Goal: Task Accomplishment & Management: Complete application form

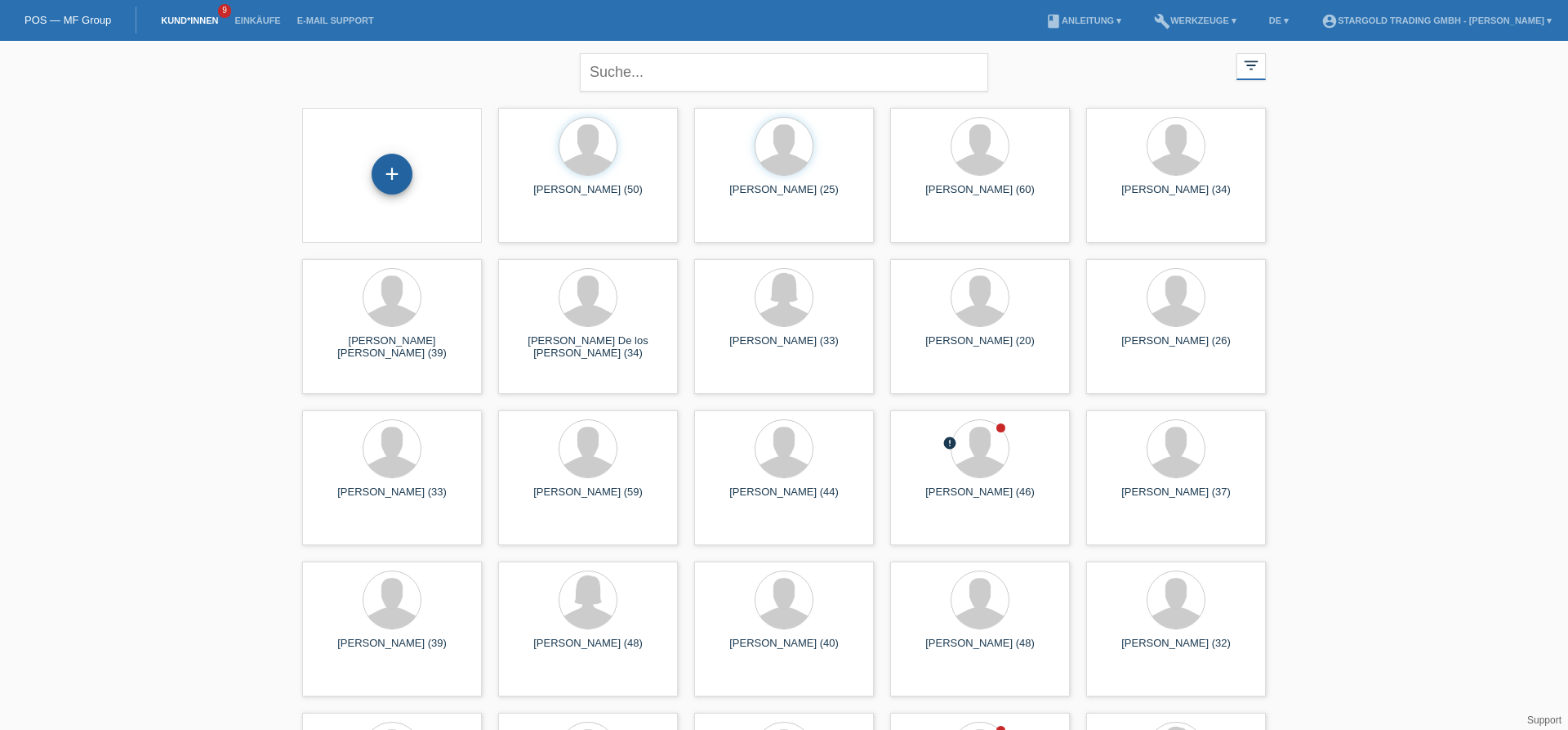
click at [402, 187] on div "+" at bounding box center [391, 173] width 41 height 41
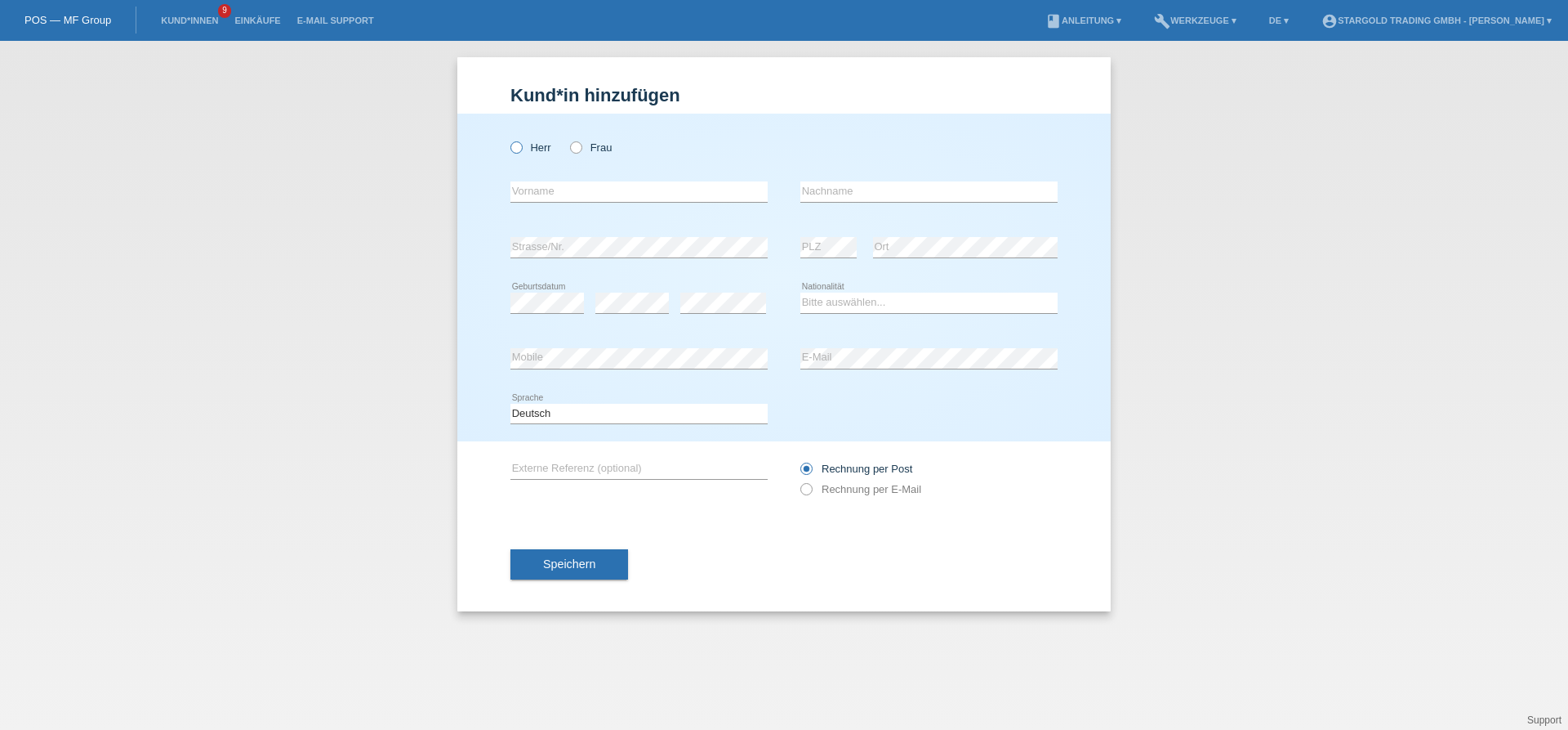
click at [508, 139] on icon at bounding box center [508, 139] width 0 height 0
click at [516, 149] on input "Herr" at bounding box center [515, 146] width 10 height 10
radio input "true"
click at [568, 193] on input "text" at bounding box center [640, 192] width 258 height 21
type input "Veres"
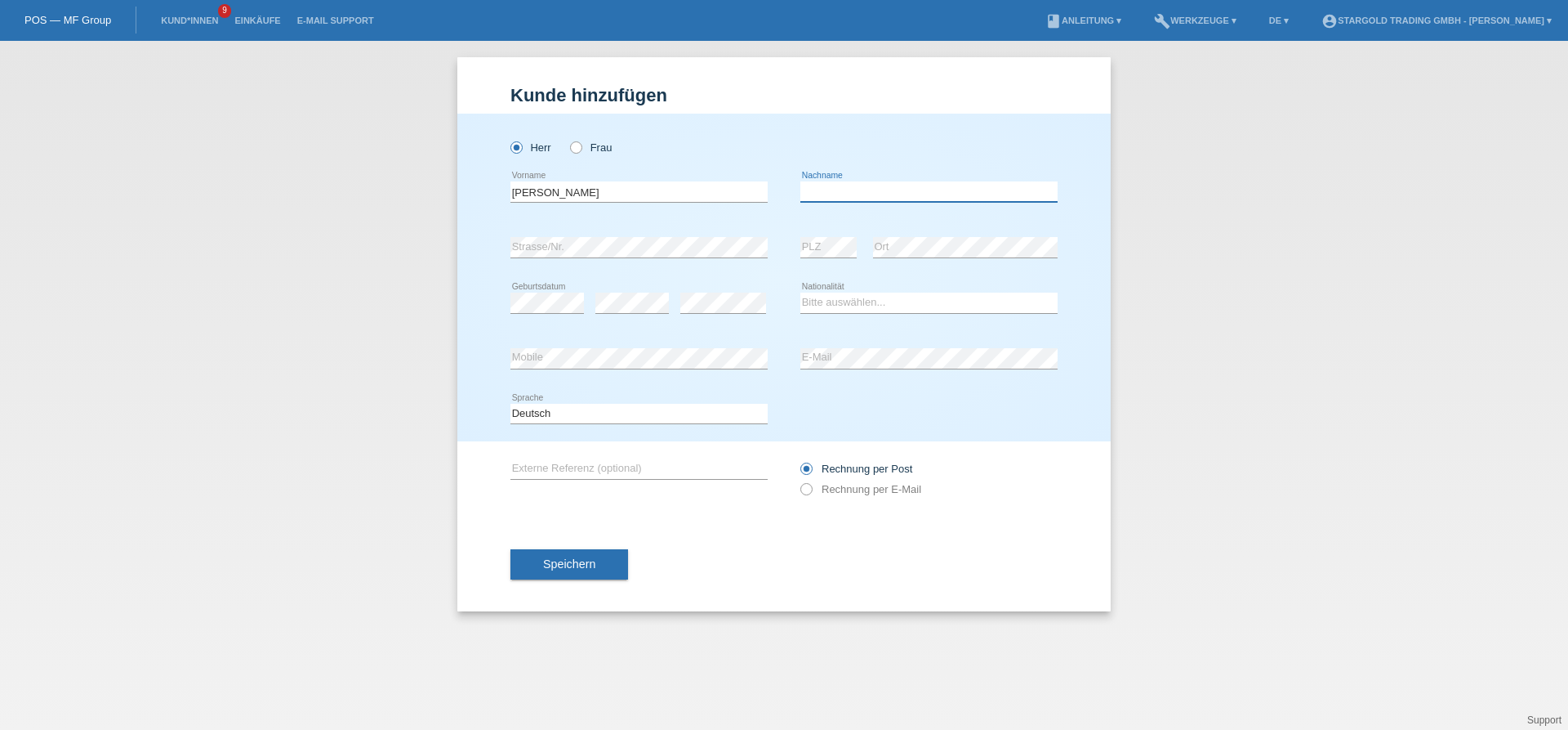
paste input "Hunor"
type input "Hunor"
click at [537, 293] on div "error Geburtsdatum" at bounding box center [548, 303] width 74 height 56
click at [801, 293] on select "Bitte auswählen... Schweiz Deutschland Liechtenstein Österreich ------------ Af…" at bounding box center [929, 302] width 258 height 20
click option "Haiti" at bounding box center [0, 0] width 0 height 0
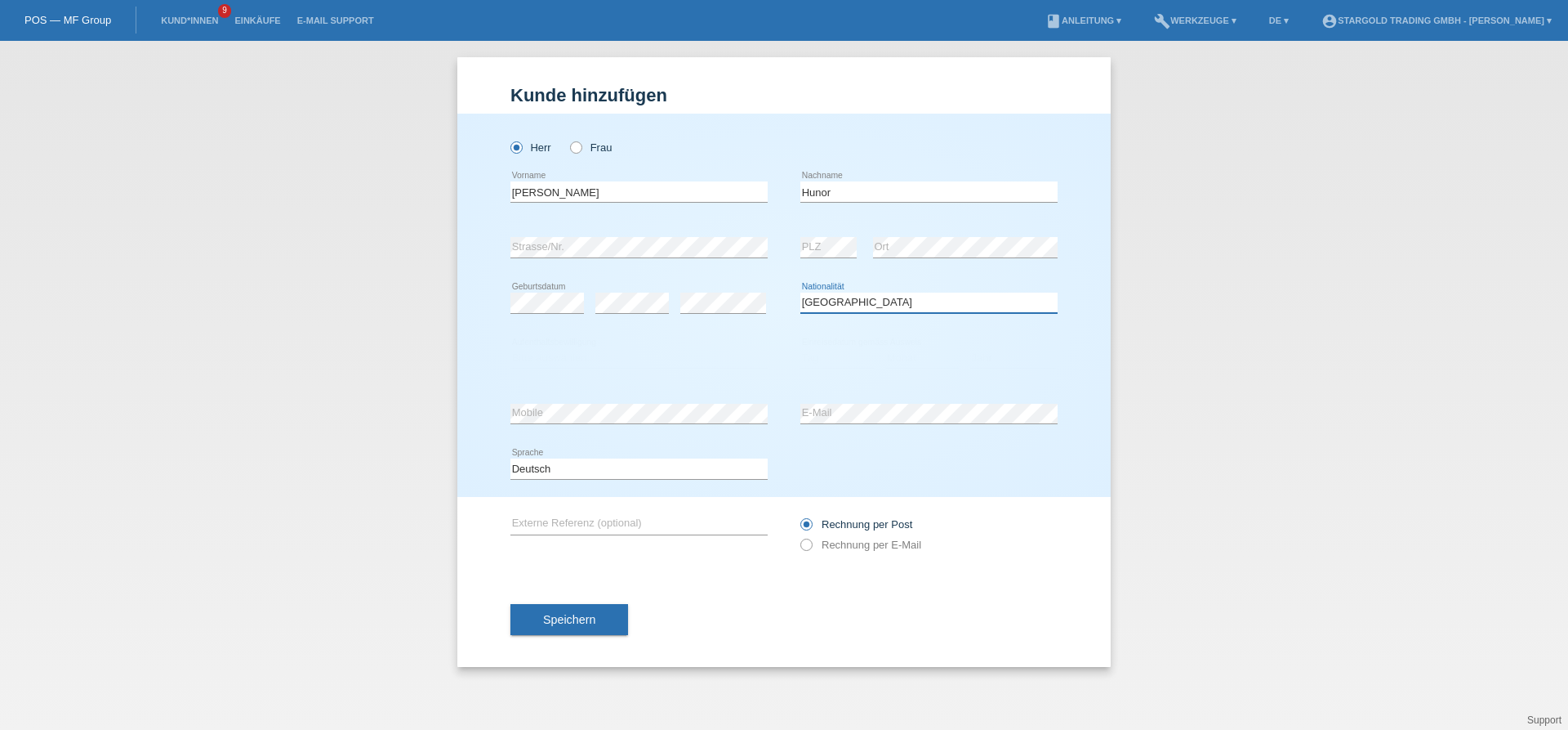
click at [869, 297] on select "Bitte auswählen... Schweiz Deutschland Liechtenstein Österreich ------------ Af…" at bounding box center [929, 302] width 258 height 20
click at [801, 293] on select "Bitte auswählen... Schweiz Deutschland Liechtenstein Österreich ------------ Af…" at bounding box center [929, 302] width 258 height 20
select select "HU"
click option "Ungarn" at bounding box center [0, 0] width 0 height 0
click at [869, 297] on select "Bitte auswählen... Schweiz Deutschland Liechtenstein Österreich ------------ Af…" at bounding box center [929, 302] width 258 height 20
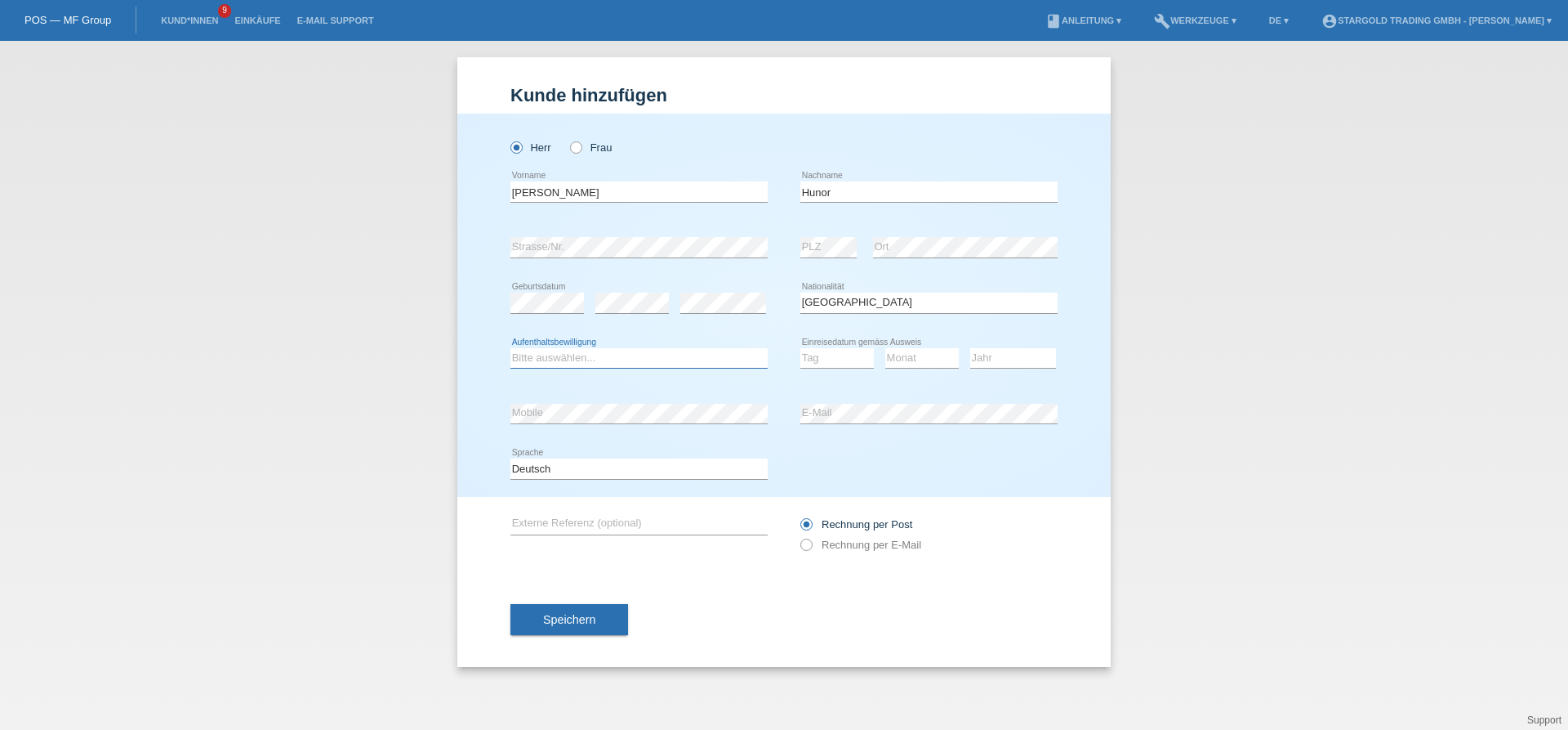
click at [511, 348] on select "Bitte auswählen... C B B - Flüchtlingsstatus Andere" at bounding box center [640, 357] width 258 height 20
select select "B"
click option "B" at bounding box center [0, 0] width 0 height 0
click at [801, 348] on select "Tag 01 02 03 04 05 06 07 08 09 10 11" at bounding box center [838, 357] width 74 height 20
select select "20"
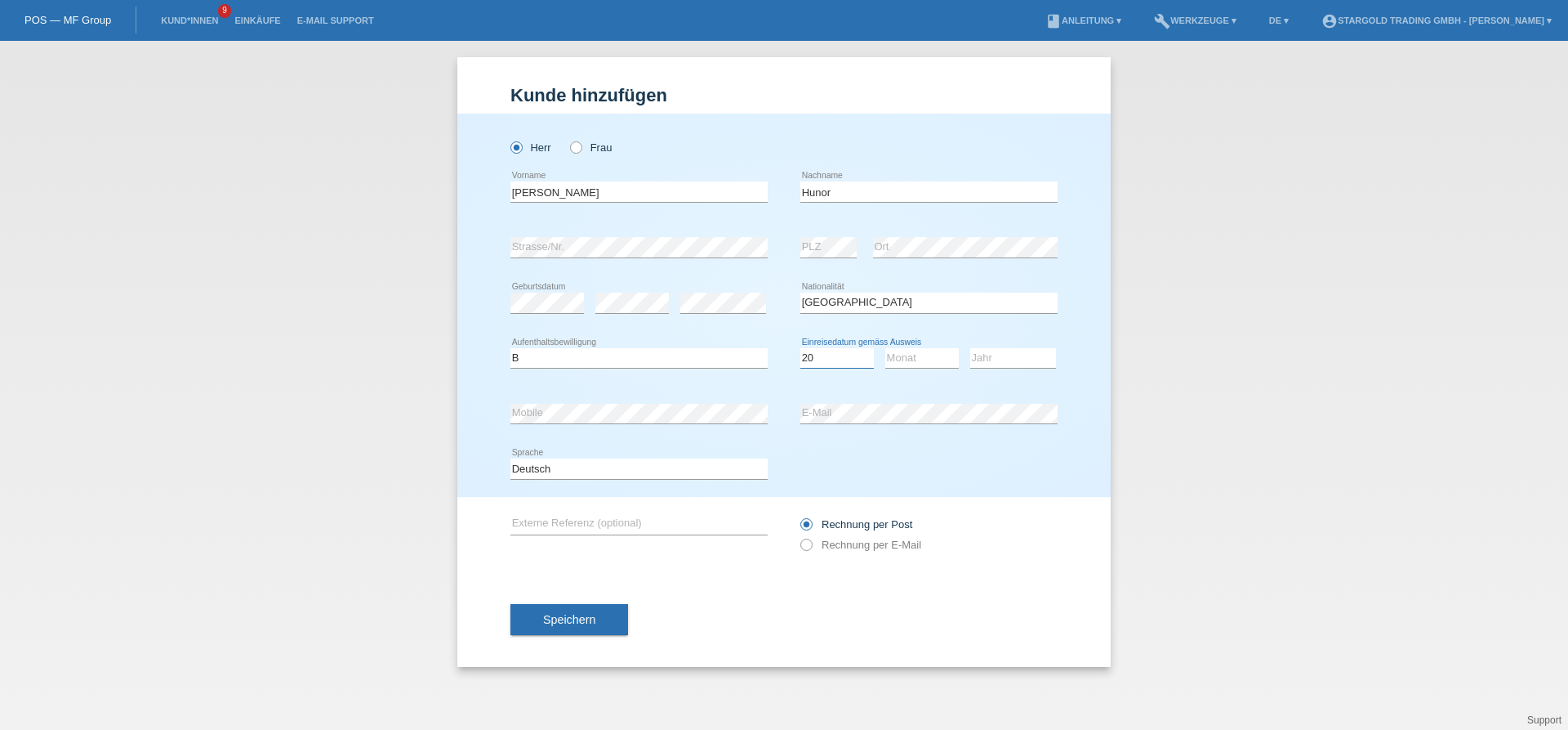
click option "20" at bounding box center [0, 0] width 0 height 0
click at [886, 348] on select "Monat 01 02 03 04 05 06 07 08 09 10 11" at bounding box center [923, 357] width 74 height 20
select select "09"
click option "09" at bounding box center [0, 0] width 0 height 0
click at [970, 348] on select "Jahr 2025 2024 2023 2022 2021 2020 2019 2018 2017 2016 2015 2014 2013 2012 2011…" at bounding box center [1013, 357] width 86 height 20
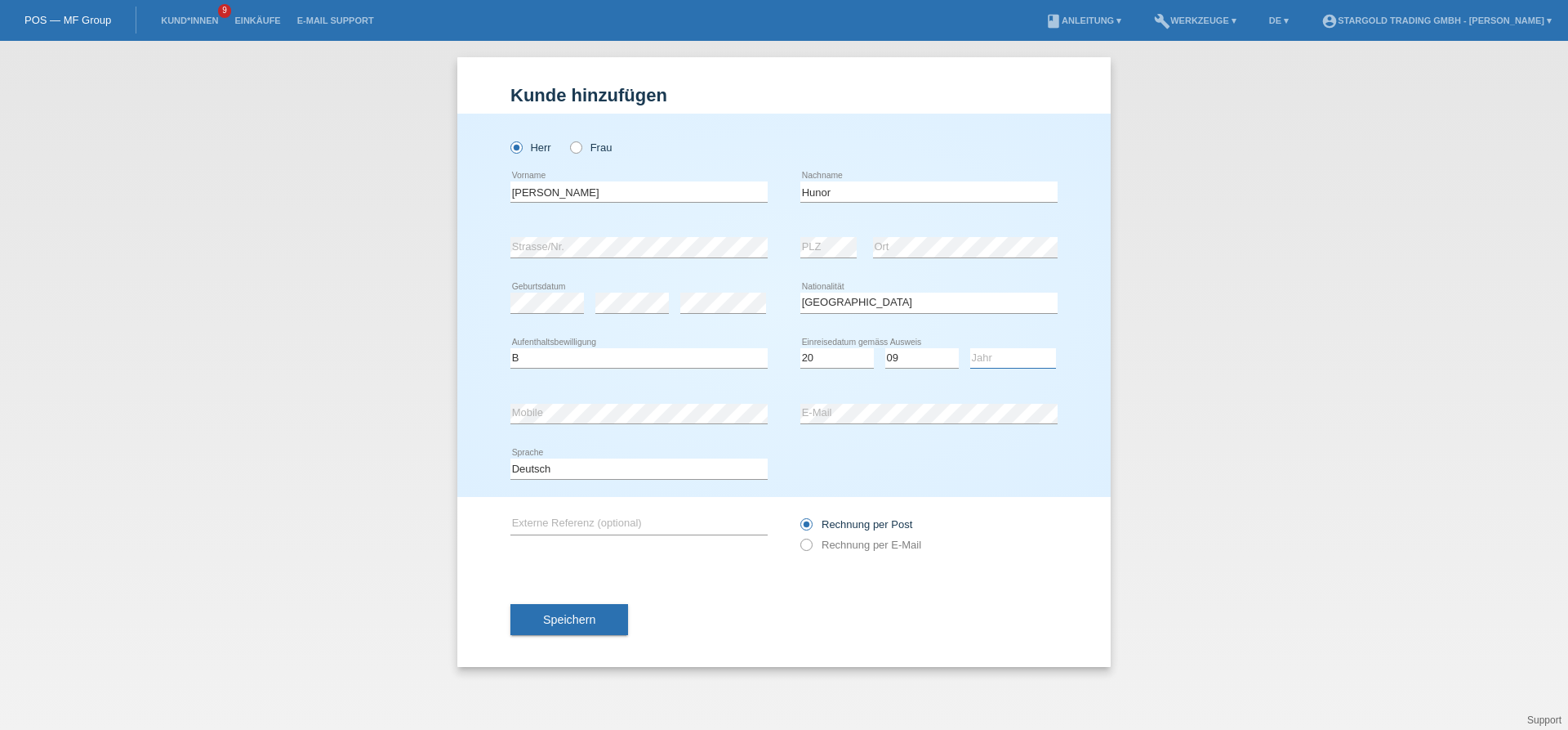
select select "2021"
click option "2021" at bounding box center [0, 0] width 0 height 0
click at [792, 547] on div "error Externe Referenz (optional) Rechnung per Post" at bounding box center [784, 534] width 548 height 75
click at [798, 537] on icon at bounding box center [798, 537] width 0 height 0
click at [805, 546] on input "Rechnung per E-Mail" at bounding box center [805, 549] width 10 height 21
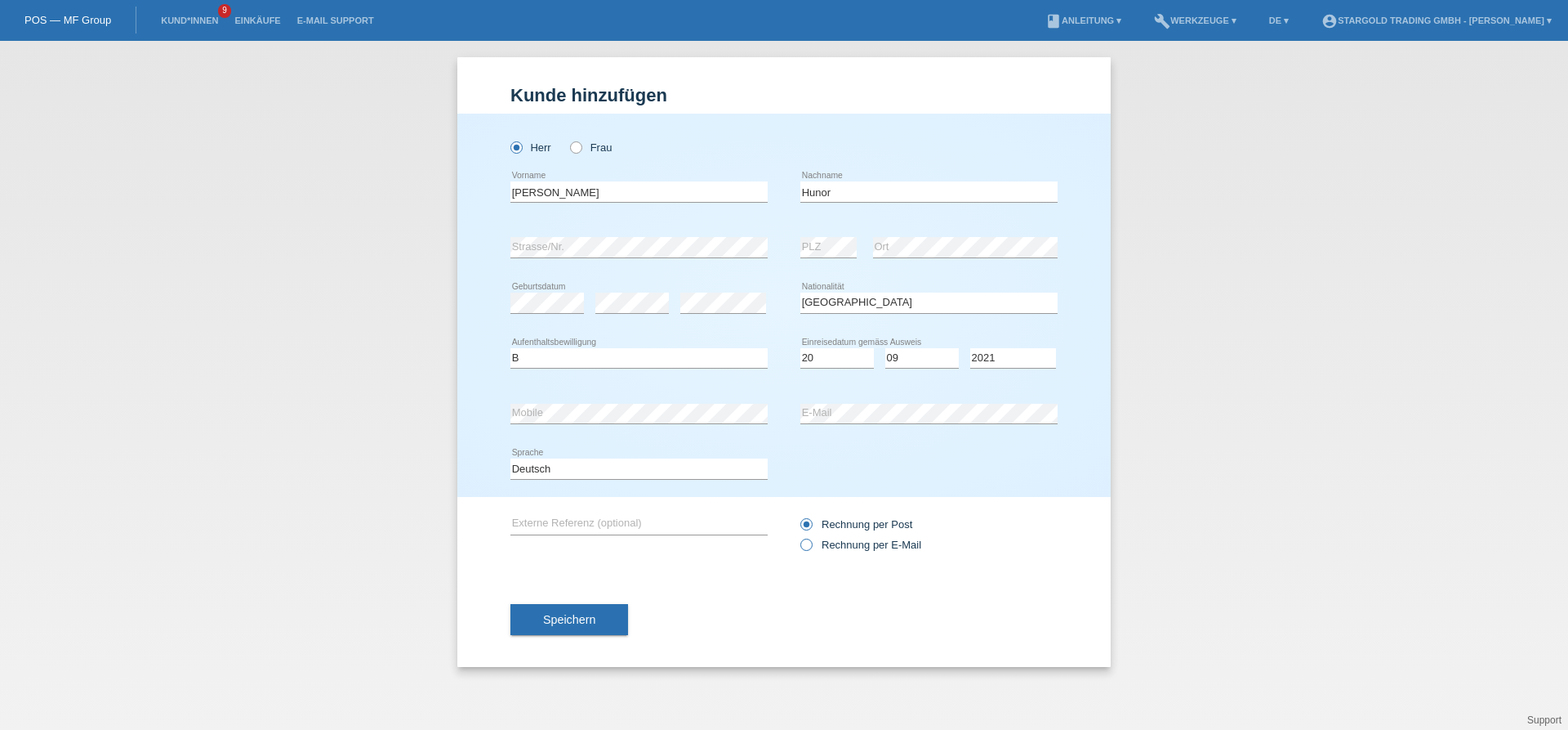
radio input "true"
click at [560, 620] on span "Speichern" at bounding box center [568, 620] width 52 height 13
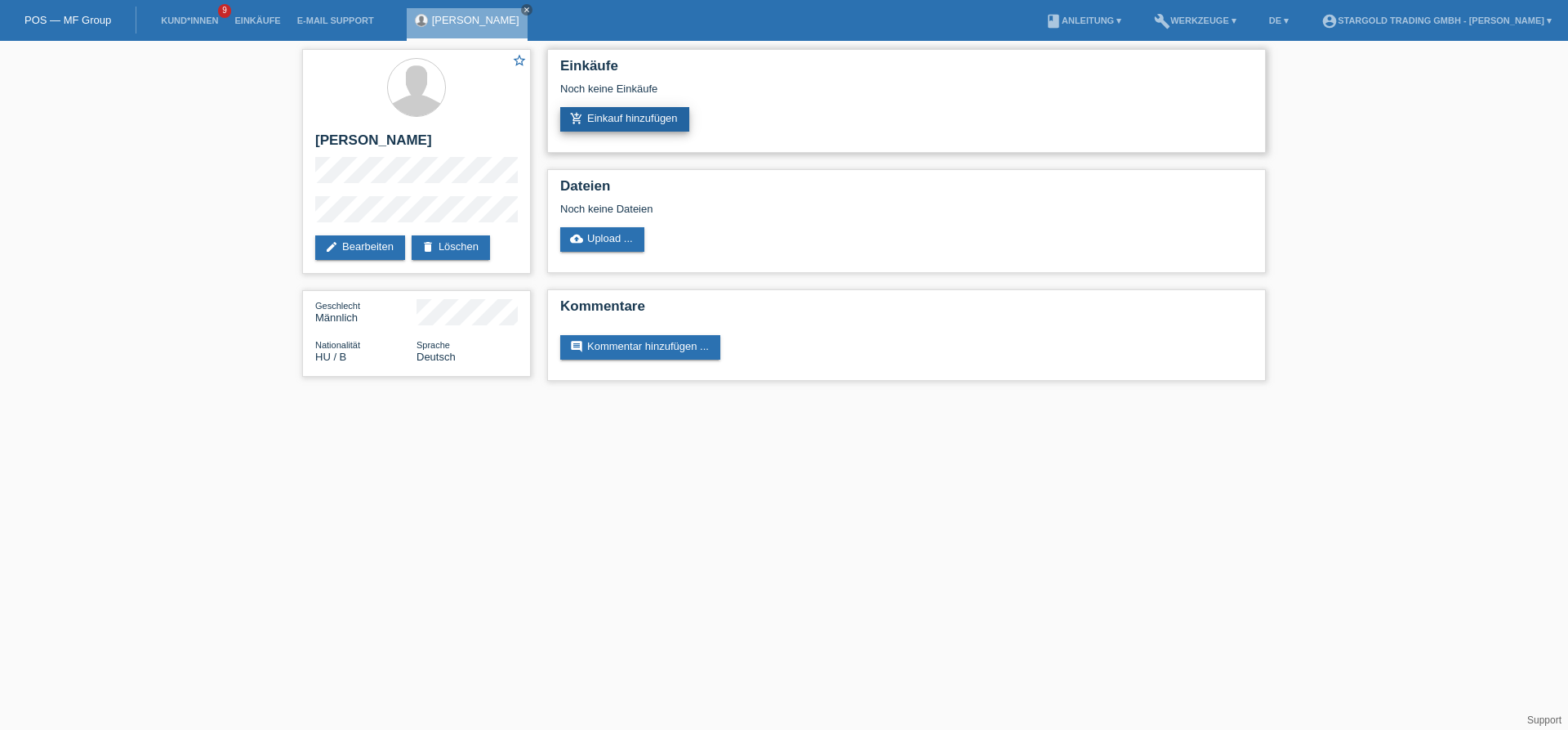
click at [635, 117] on link "add_shopping_cart Einkauf hinzufügen" at bounding box center [624, 119] width 129 height 25
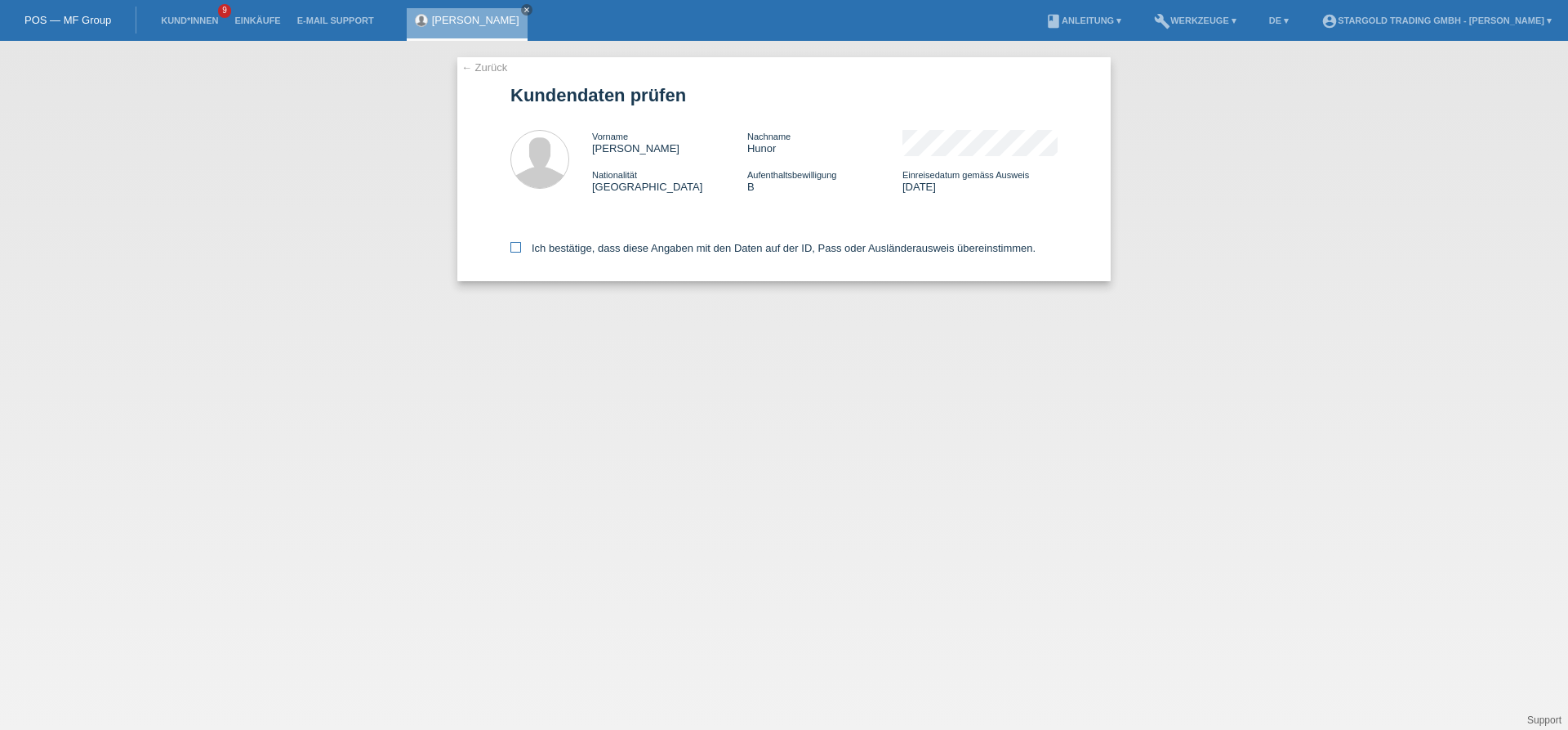
click at [513, 252] on input "Ich bestätige, dass diese Angaben mit den Daten auf der ID, Pass oder Ausländer…" at bounding box center [515, 246] width 10 height 10
checkbox input "true"
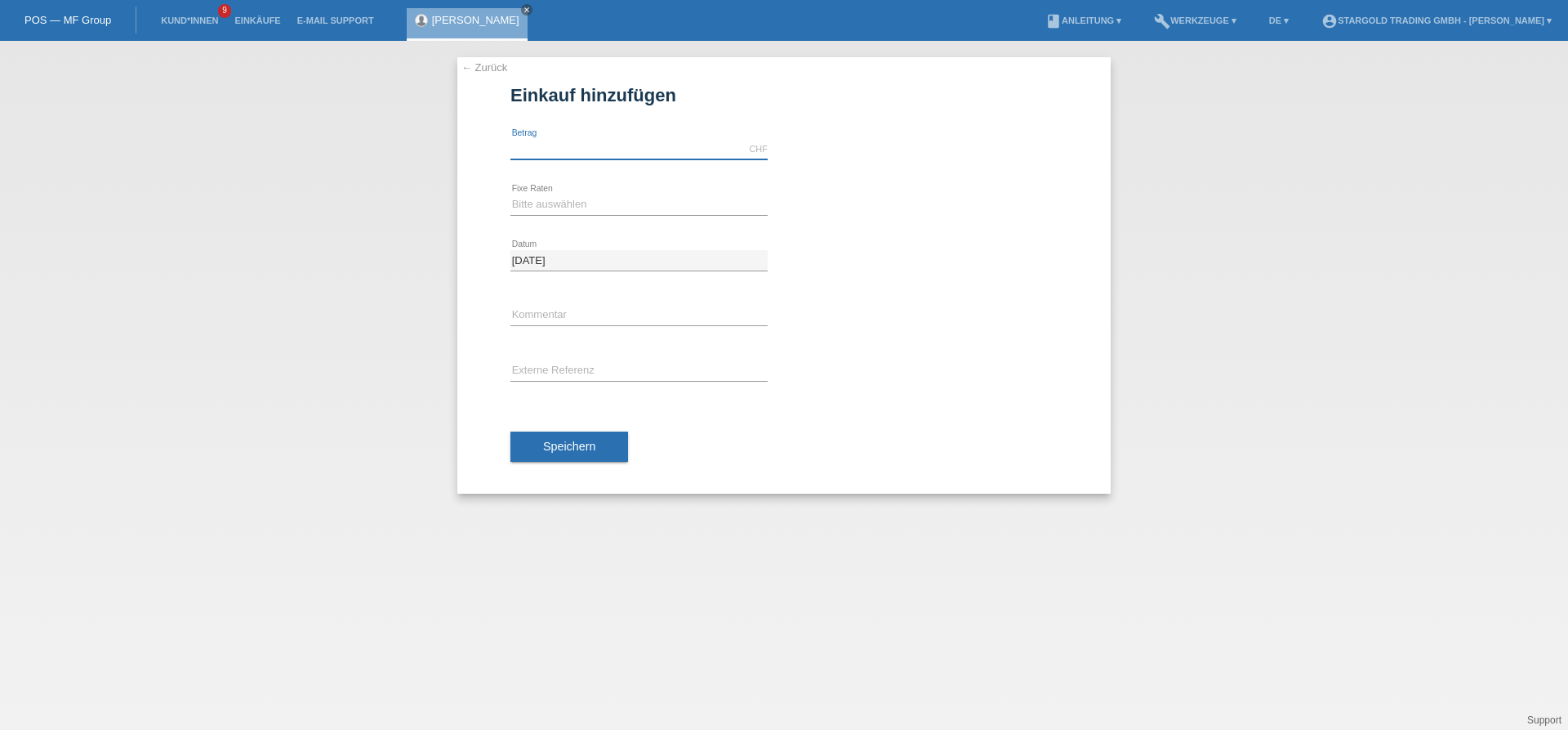
click at [618, 149] on input "text" at bounding box center [640, 150] width 258 height 21
type input "4290.00"
click at [511, 194] on select "Bitte auswählen 6 Raten 12 Raten 18 Raten 24 Raten 36 Raten 48 Raten" at bounding box center [640, 204] width 258 height 20
select select "497"
click option "48 Raten" at bounding box center [0, 0] width 0 height 0
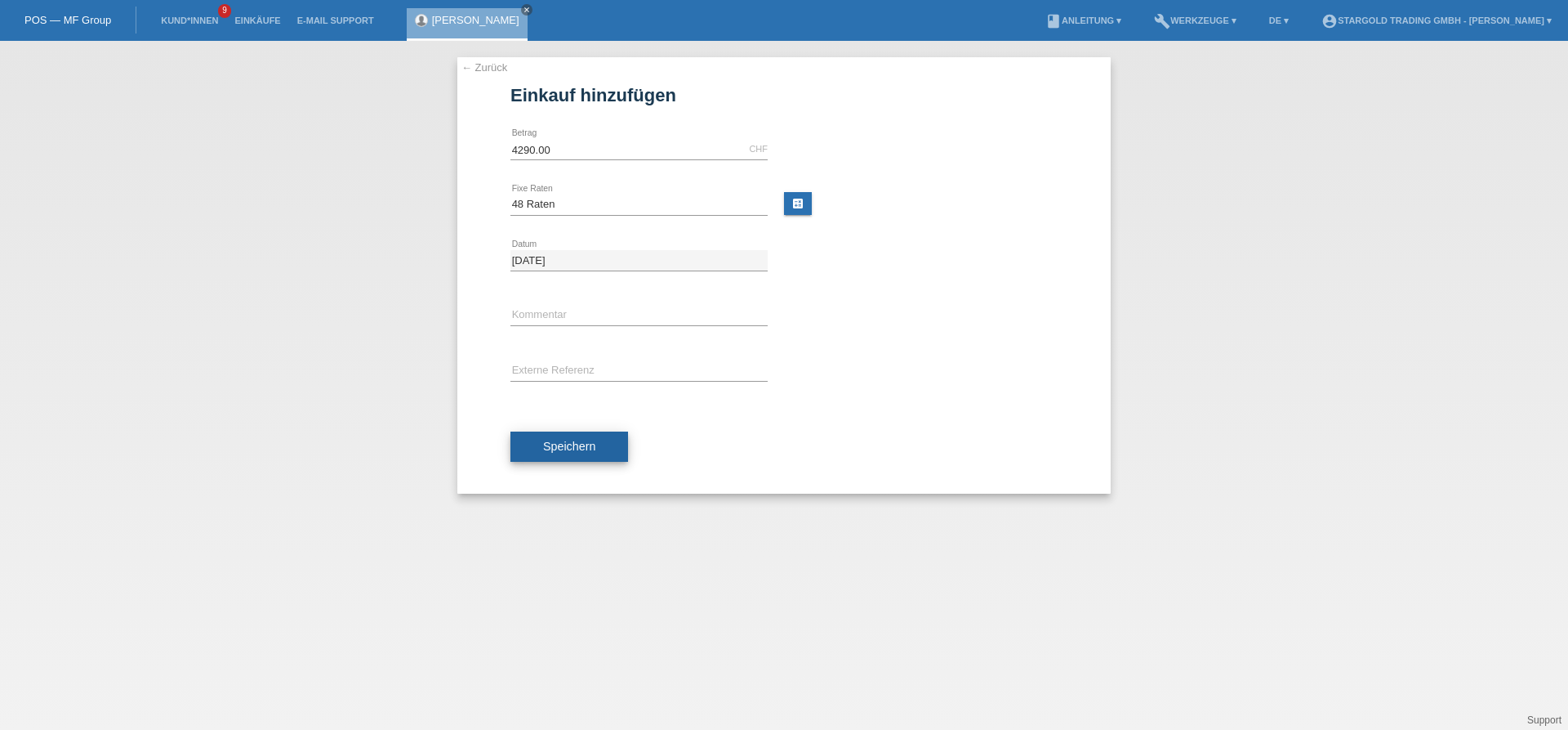
click at [578, 451] on span "Speichern" at bounding box center [568, 447] width 52 height 13
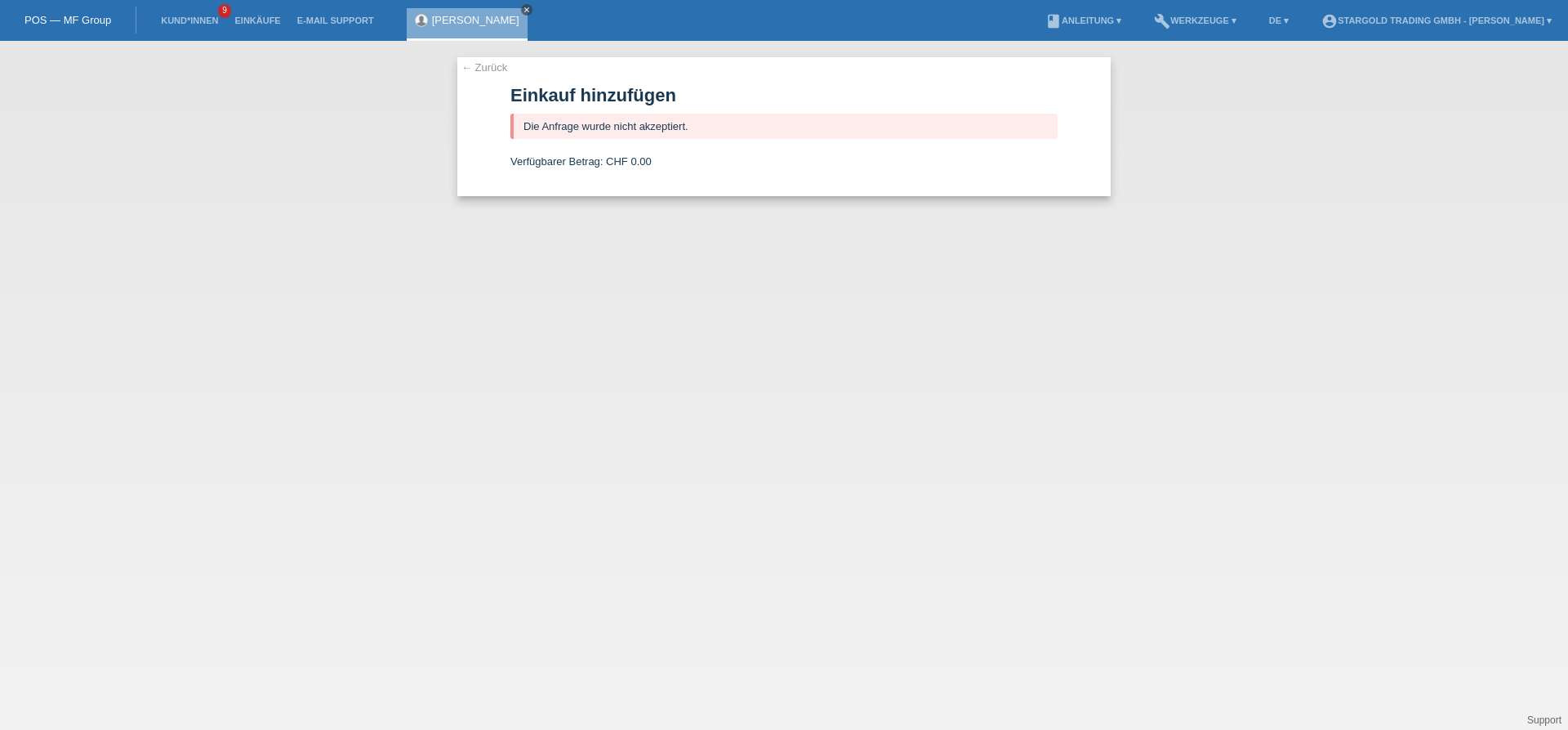
click at [521, 11] on link "close" at bounding box center [527, 9] width 11 height 11
click at [200, 23] on link "Kund*innen" at bounding box center [189, 20] width 74 height 9
